Goal: Task Accomplishment & Management: Manage account settings

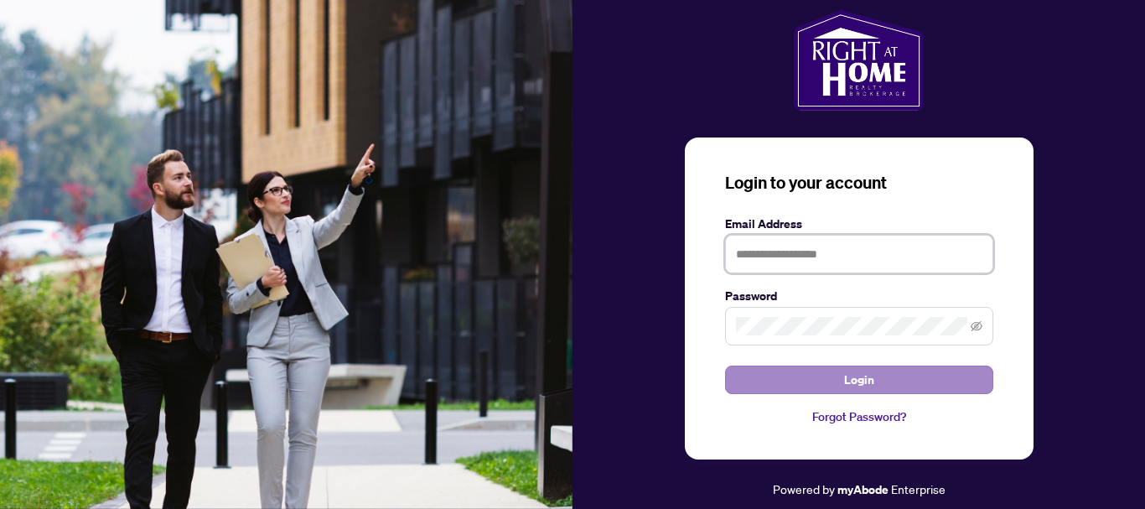
type input "**********"
click at [861, 381] on span "Login" at bounding box center [859, 379] width 30 height 27
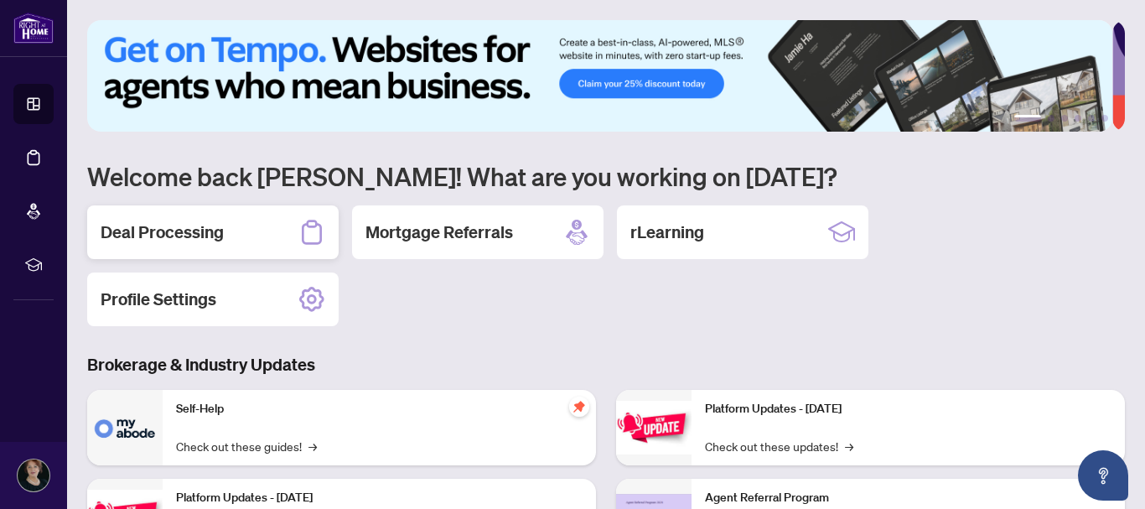
click at [199, 232] on h2 "Deal Processing" at bounding box center [162, 231] width 123 height 23
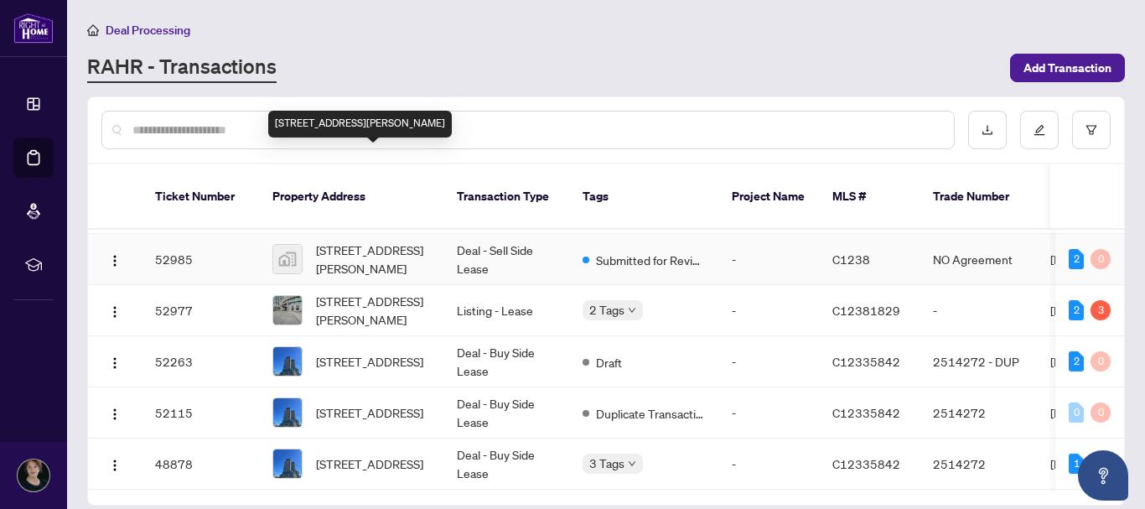
scroll to position [84, 0]
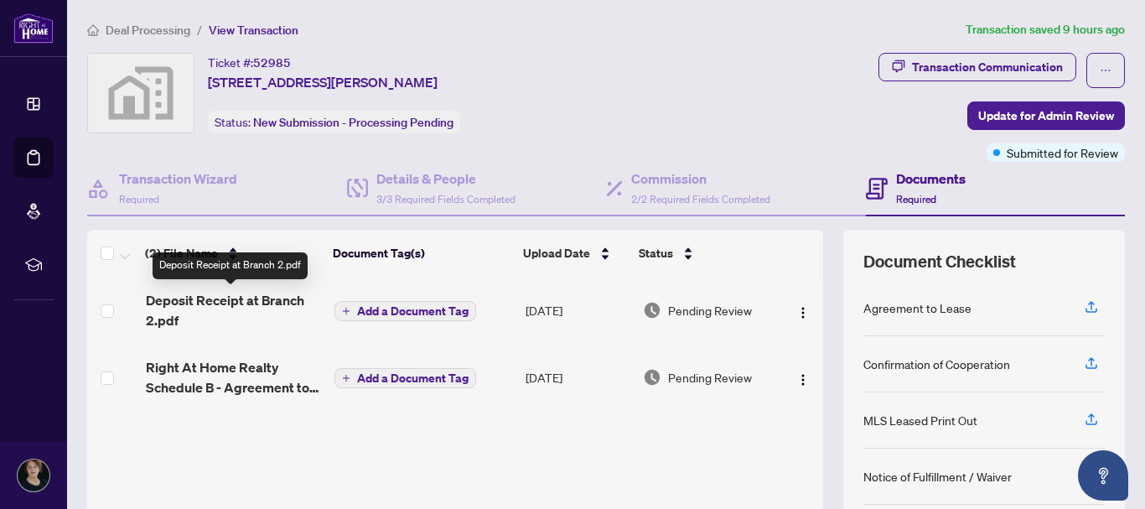
click at [248, 297] on span "Deposit Receipt at Branch 2.pdf" at bounding box center [234, 310] width 176 height 40
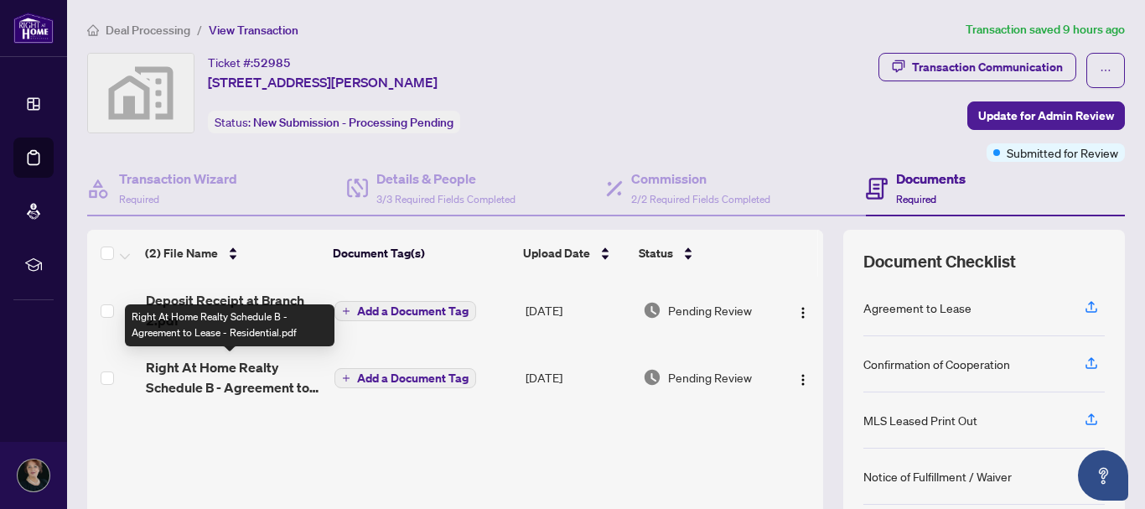
click at [231, 372] on span "Right At Home Realty Schedule B - Agreement to Lease - Residential.pdf" at bounding box center [234, 377] width 176 height 40
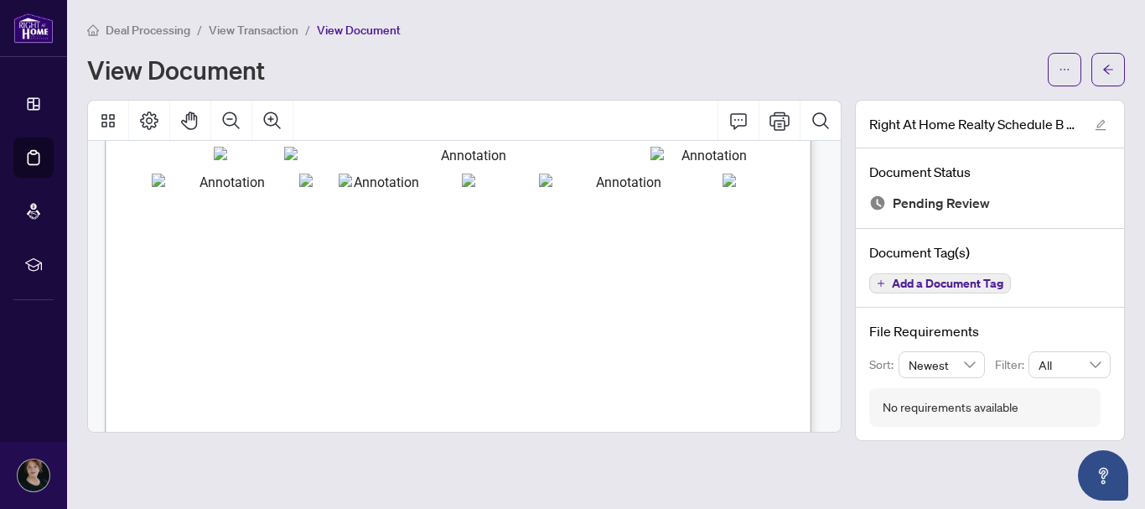
scroll to position [251, 0]
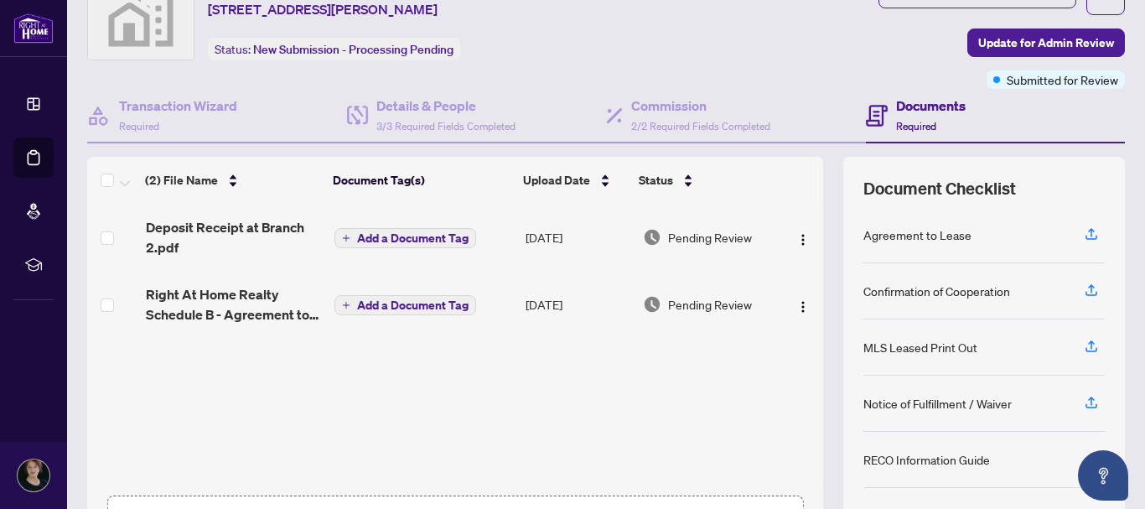
scroll to position [193, 0]
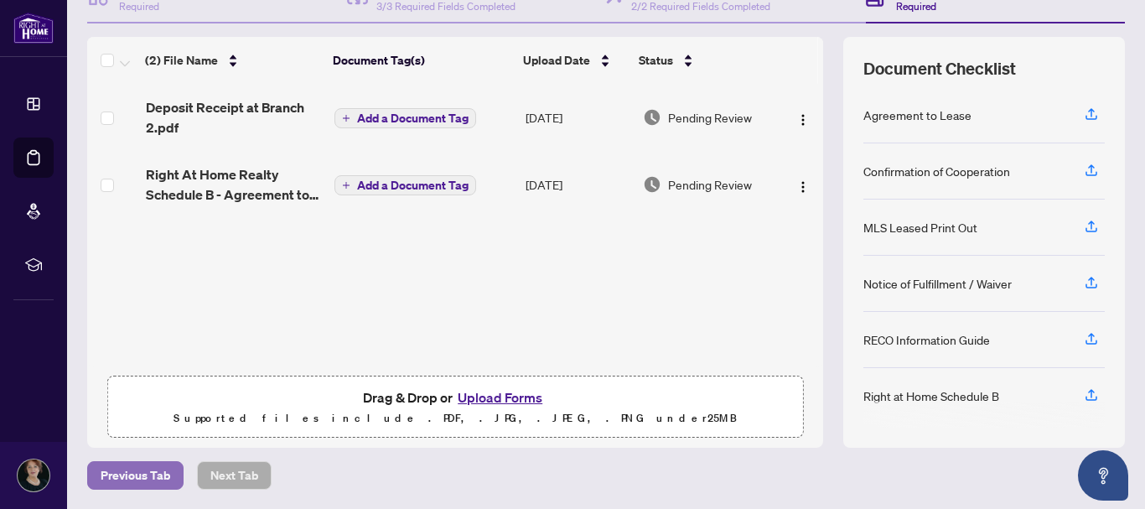
click at [131, 474] on span "Previous Tab" at bounding box center [136, 475] width 70 height 27
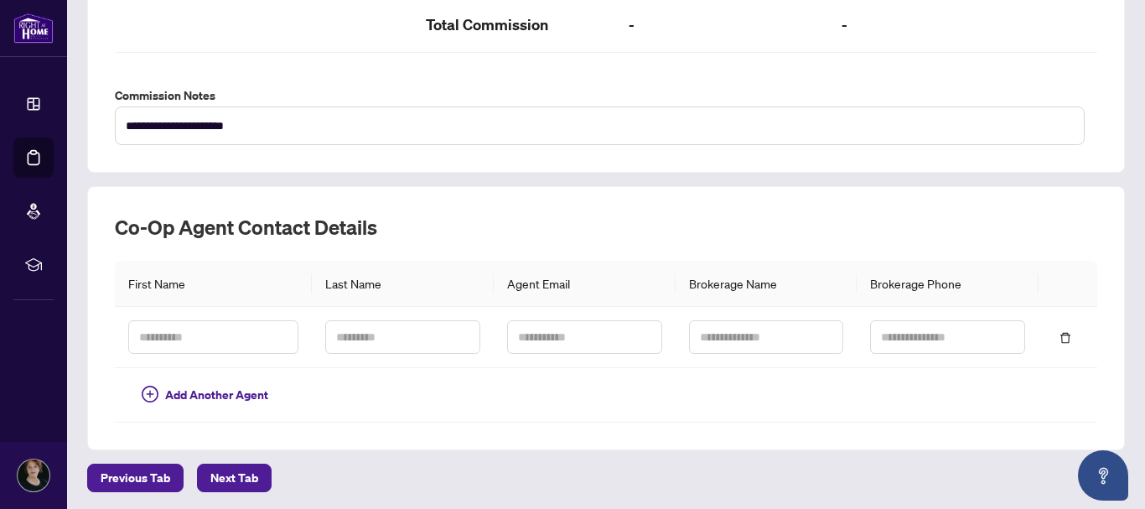
scroll to position [598, 0]
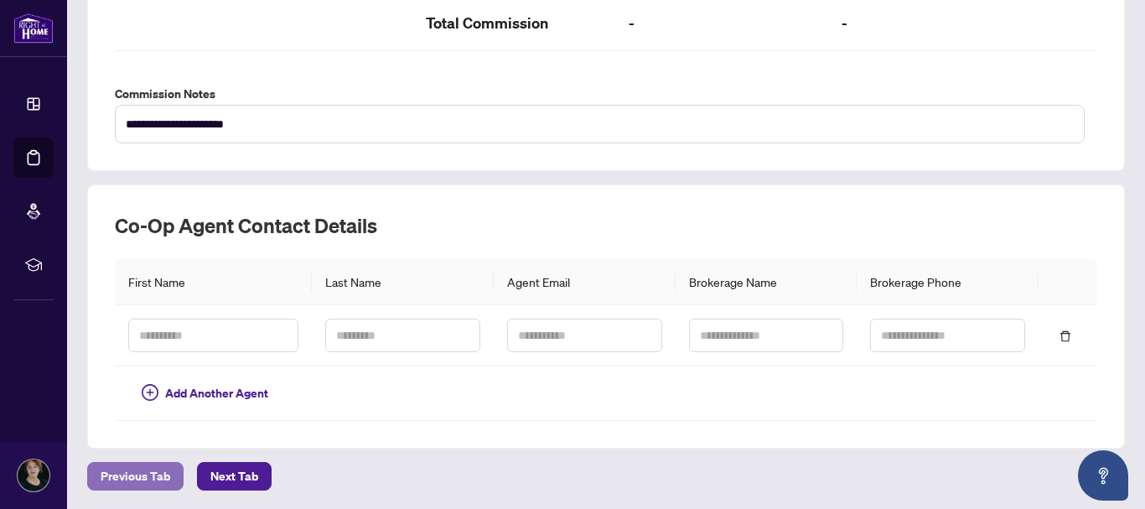
click at [133, 470] on span "Previous Tab" at bounding box center [136, 476] width 70 height 27
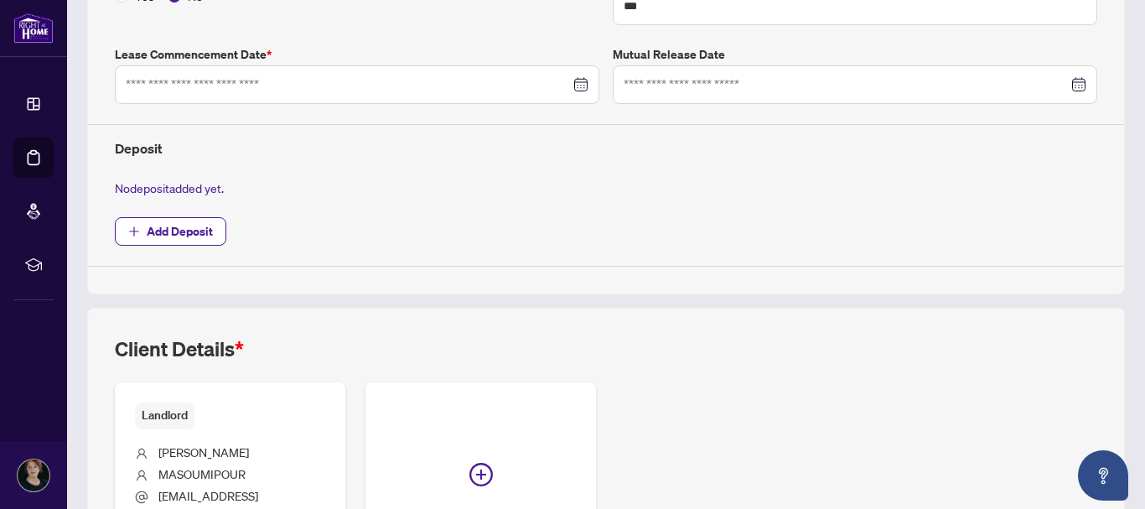
type input "**********"
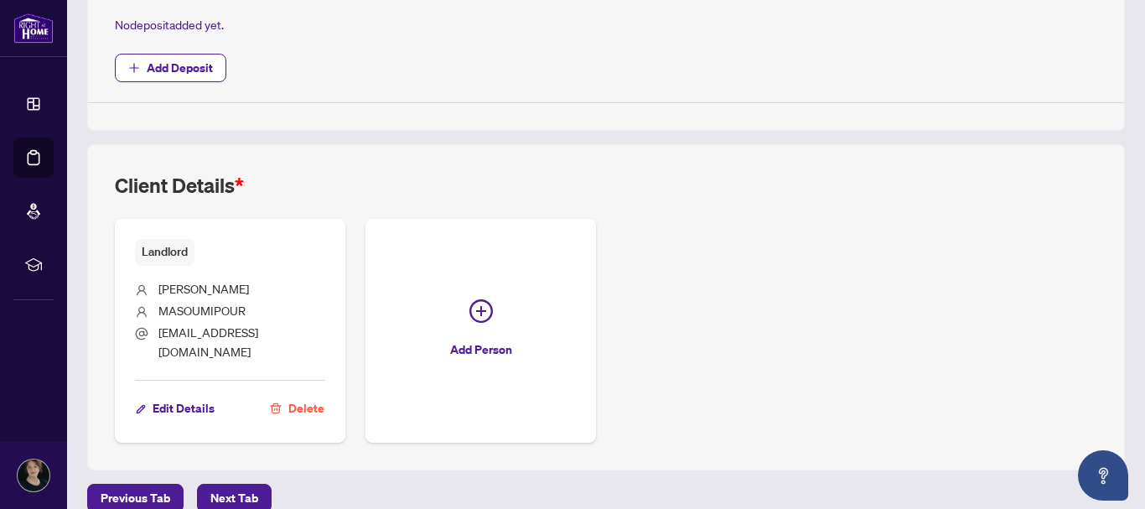
scroll to position [665, 0]
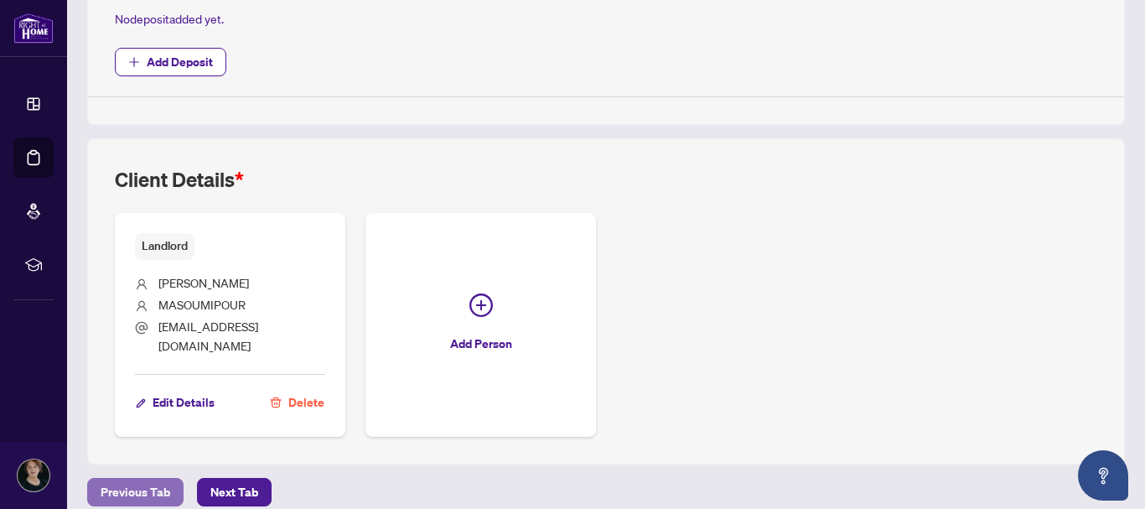
click at [139, 479] on span "Previous Tab" at bounding box center [136, 492] width 70 height 27
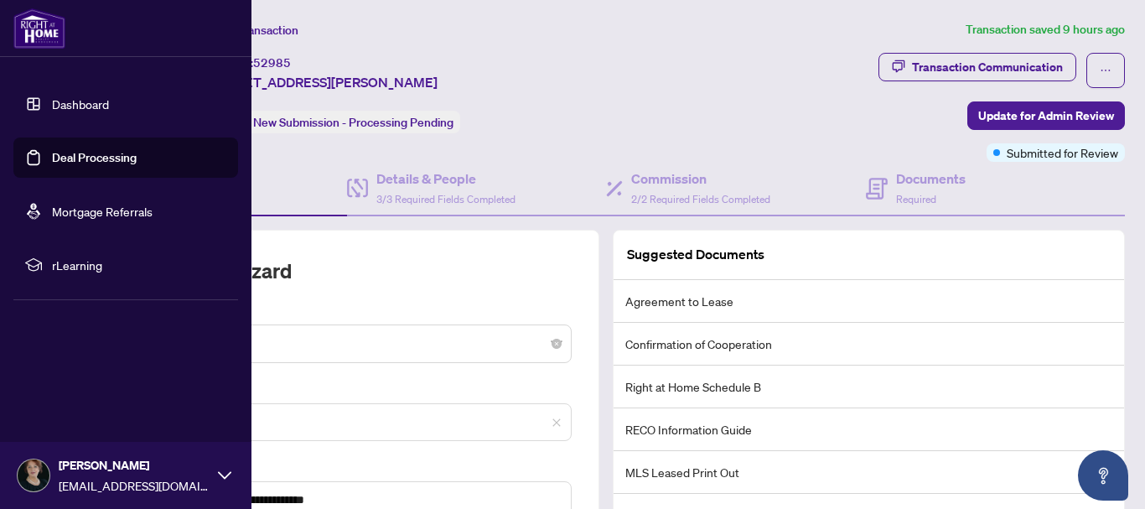
click at [95, 158] on link "Deal Processing" at bounding box center [94, 157] width 85 height 15
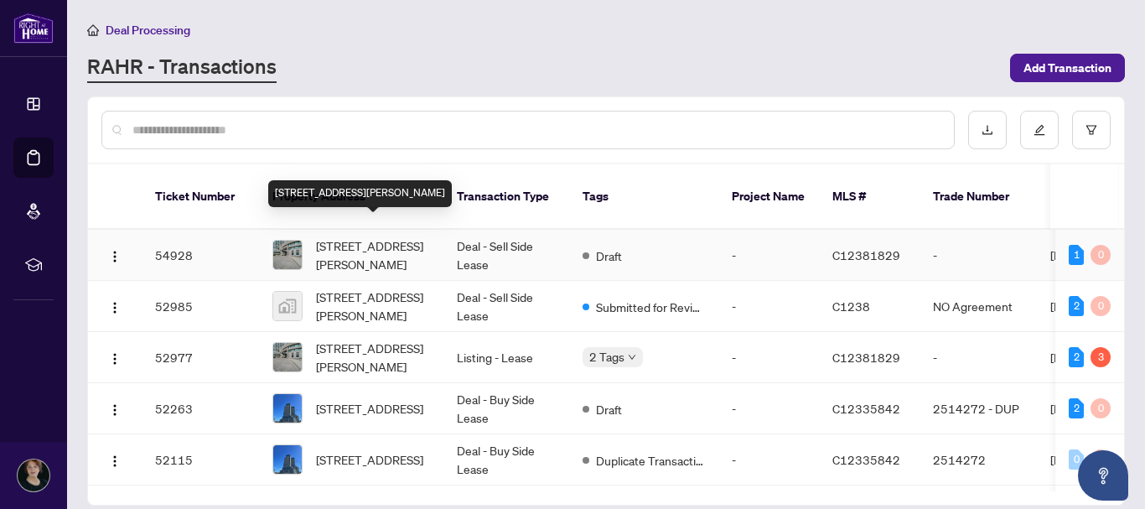
click at [371, 239] on span "[STREET_ADDRESS][PERSON_NAME]" at bounding box center [373, 254] width 114 height 37
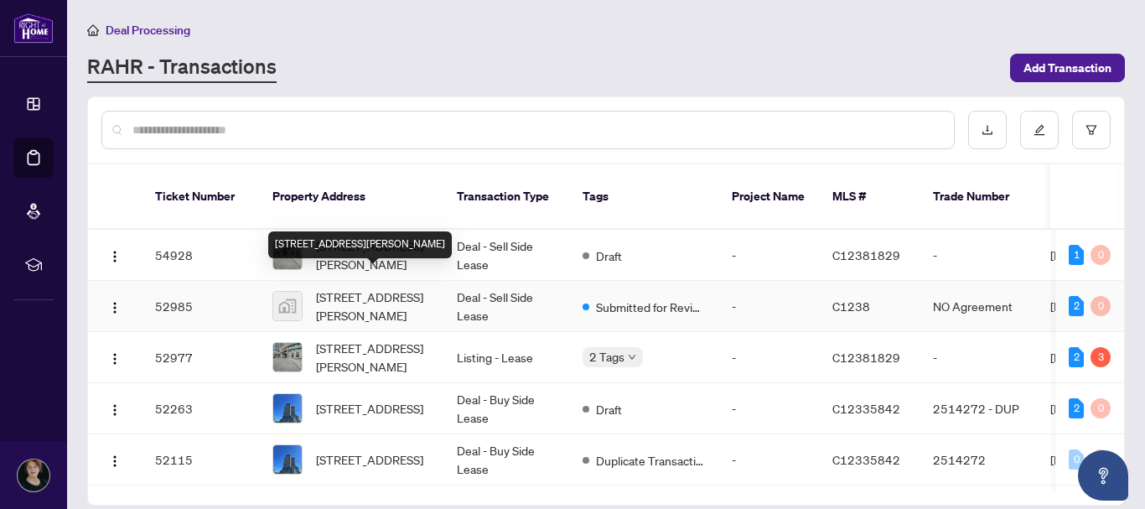
click at [366, 288] on span "[STREET_ADDRESS][PERSON_NAME]" at bounding box center [373, 306] width 114 height 37
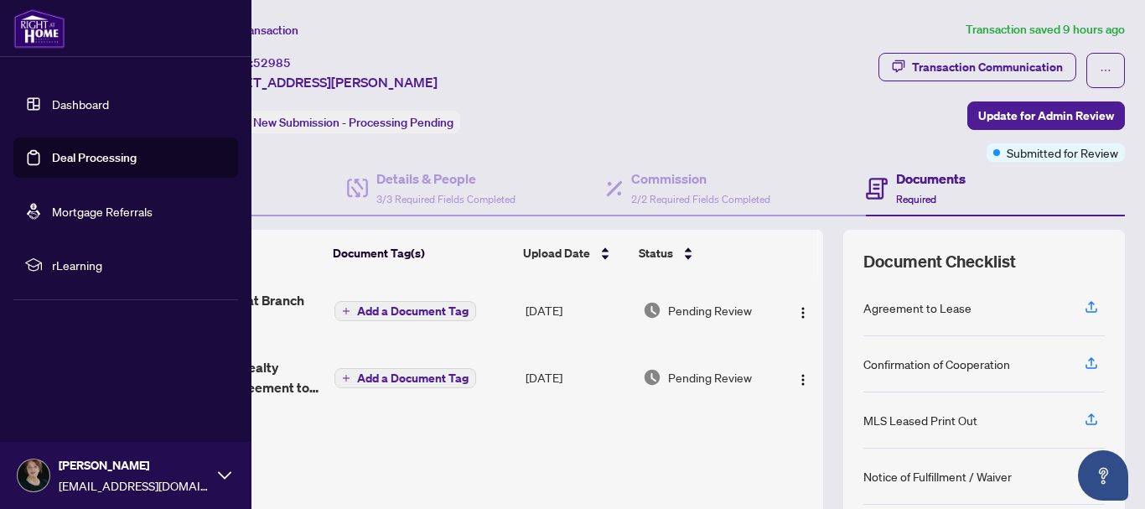
click at [98, 154] on link "Deal Processing" at bounding box center [94, 157] width 85 height 15
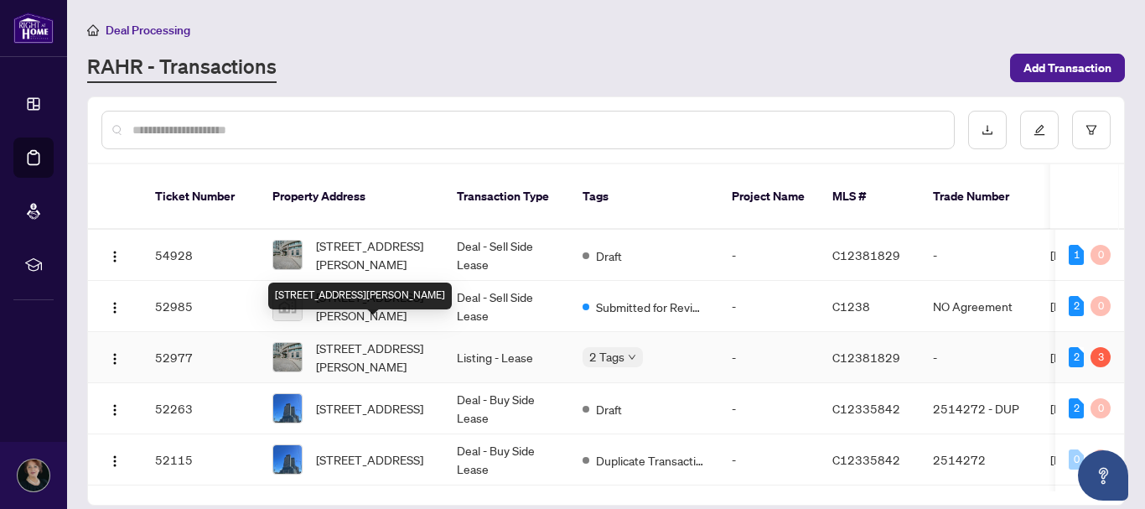
click at [369, 339] on span "[STREET_ADDRESS][PERSON_NAME]" at bounding box center [373, 357] width 114 height 37
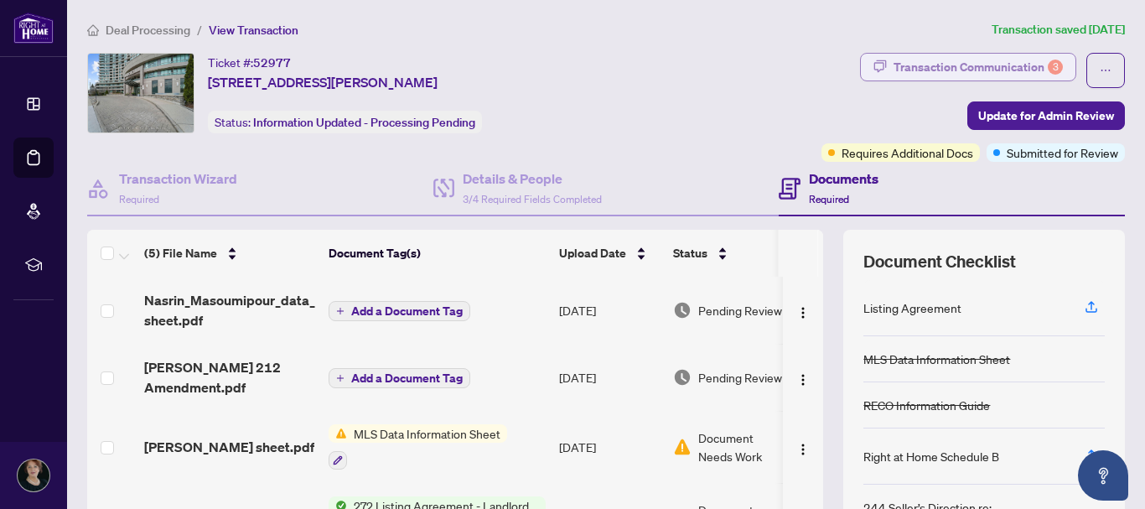
click at [976, 65] on div "Transaction Communication 3" at bounding box center [978, 67] width 169 height 27
type textarea "**********"
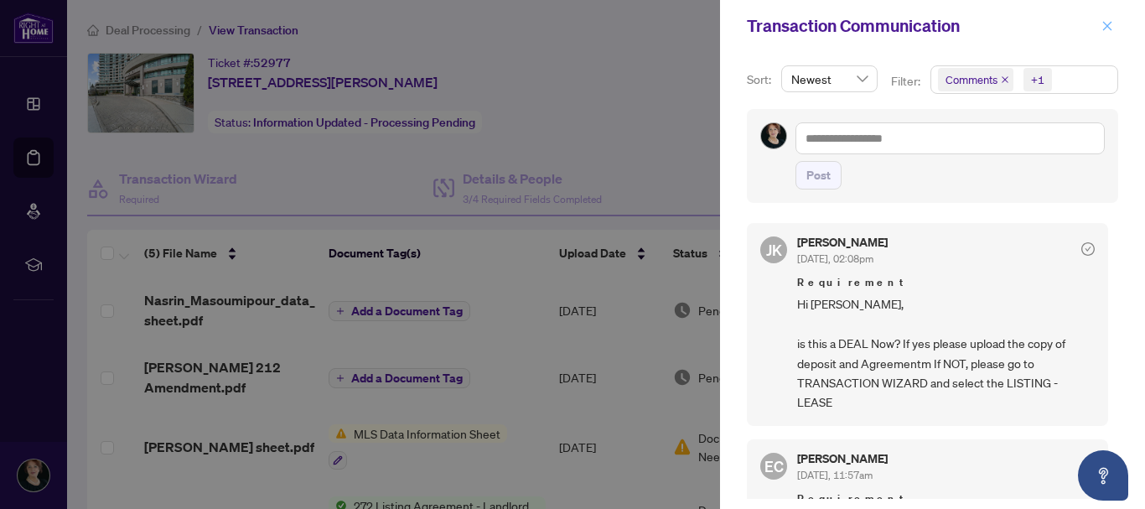
click at [1107, 23] on icon "close" at bounding box center [1107, 26] width 12 height 12
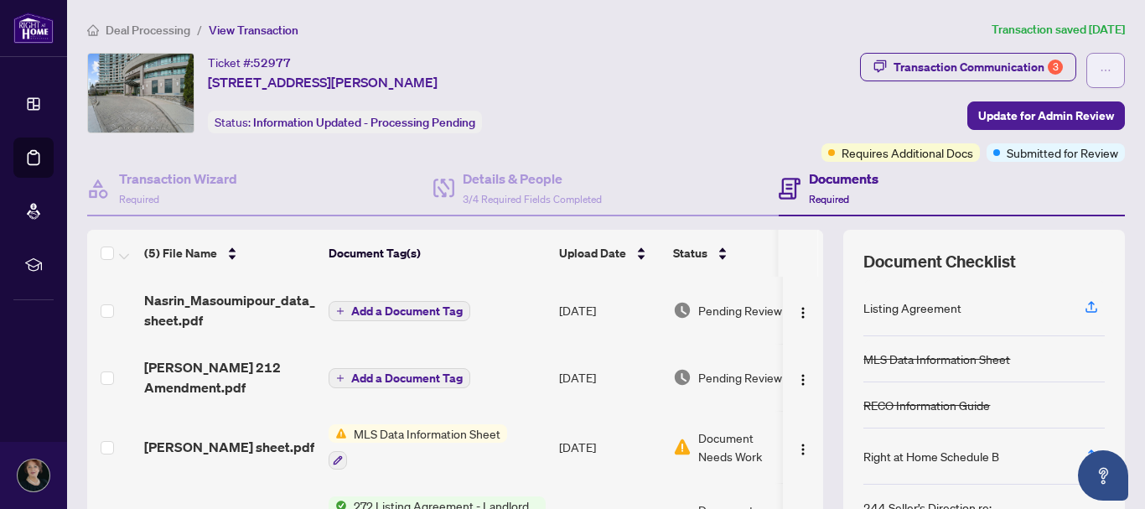
click at [1100, 72] on icon "ellipsis" at bounding box center [1106, 71] width 12 height 12
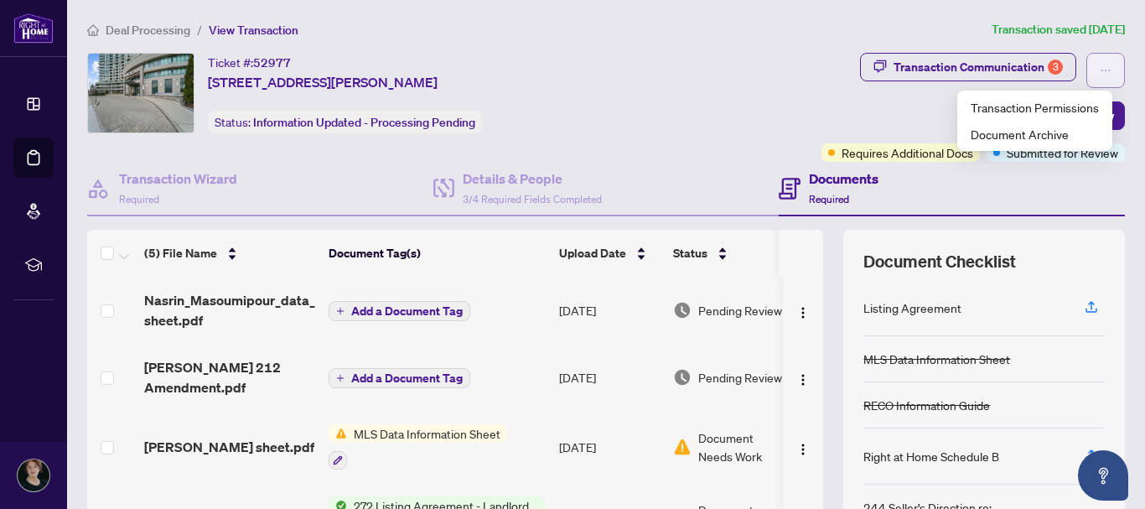
click at [1100, 72] on icon "ellipsis" at bounding box center [1106, 71] width 12 height 12
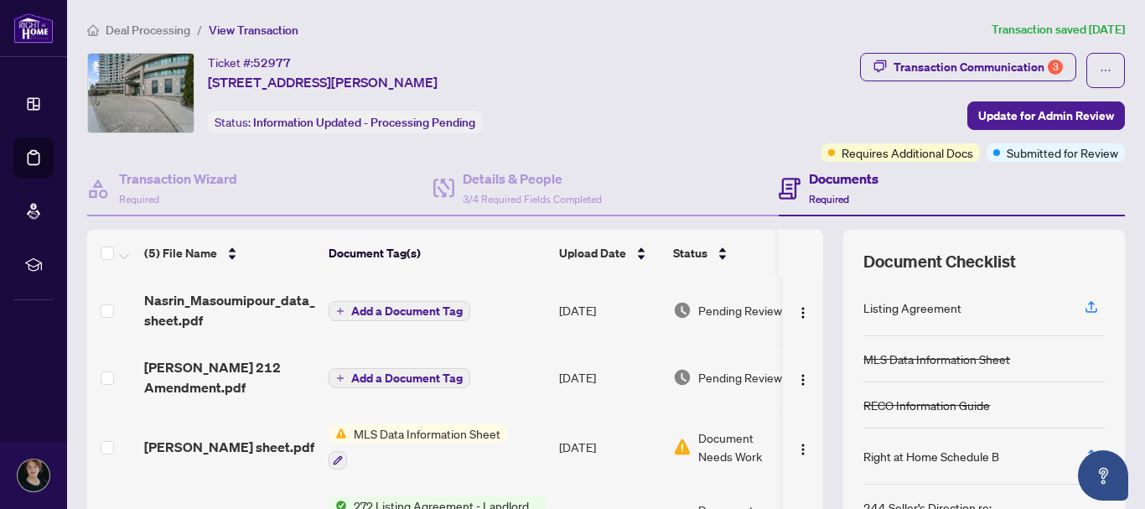
click at [736, 70] on div "Transaction Communication 3 Update for Admin Review Requires Additional Docs Su…" at bounding box center [891, 107] width 470 height 109
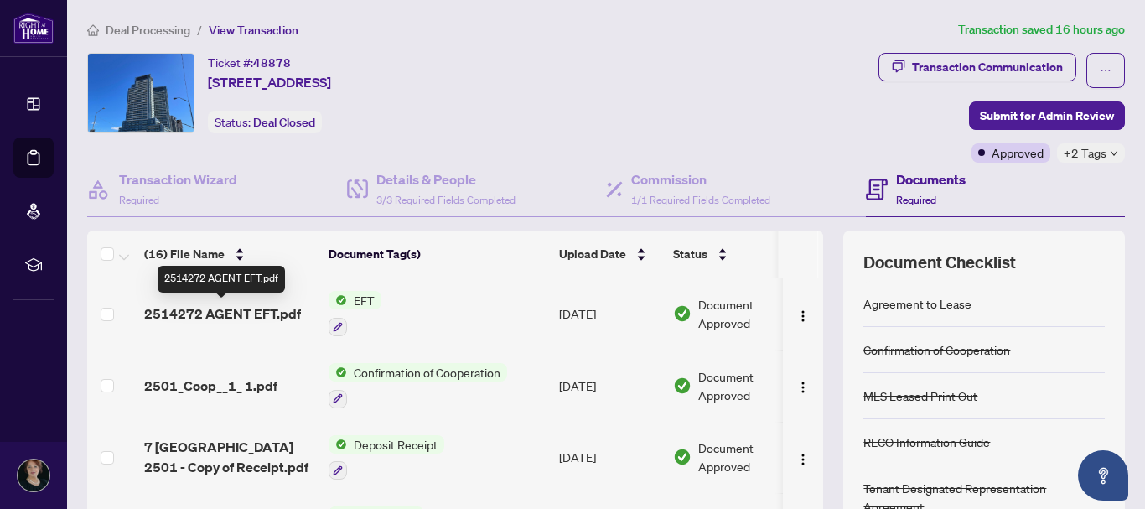
click at [225, 312] on span "2514272 AGENT EFT.pdf" at bounding box center [222, 313] width 157 height 20
